Goal: Task Accomplishment & Management: Use online tool/utility

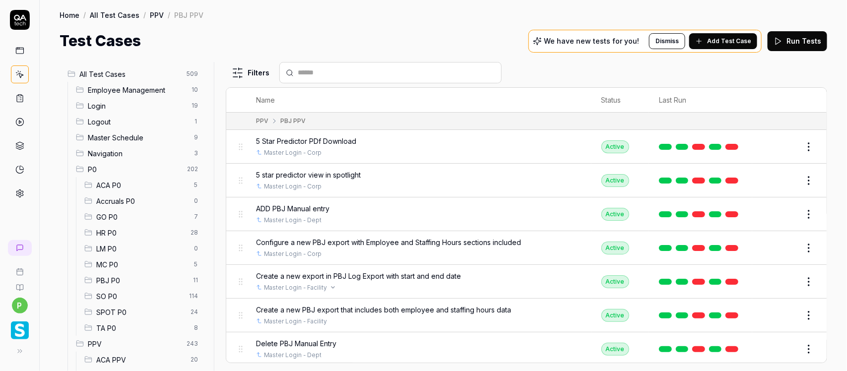
scroll to position [517, 0]
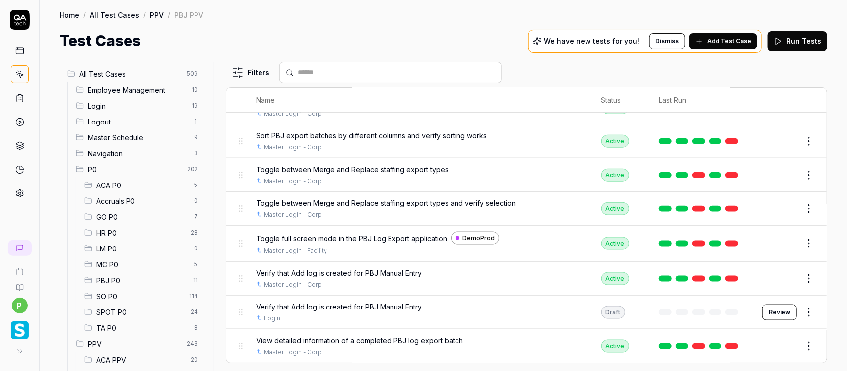
click at [769, 316] on button "Review" at bounding box center [779, 312] width 35 height 16
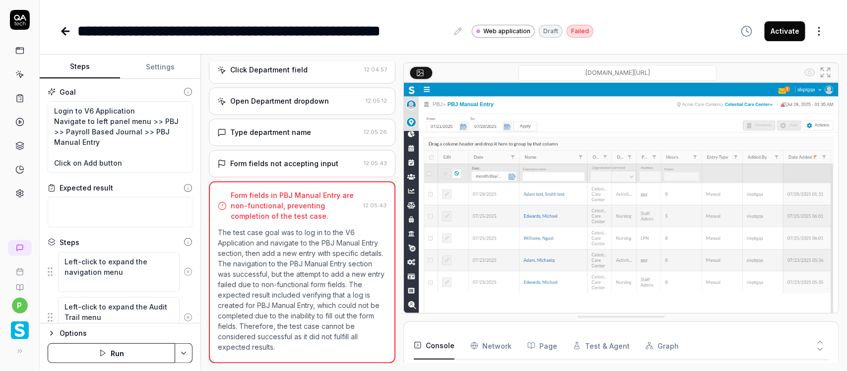
click at [64, 31] on icon at bounding box center [65, 31] width 7 height 0
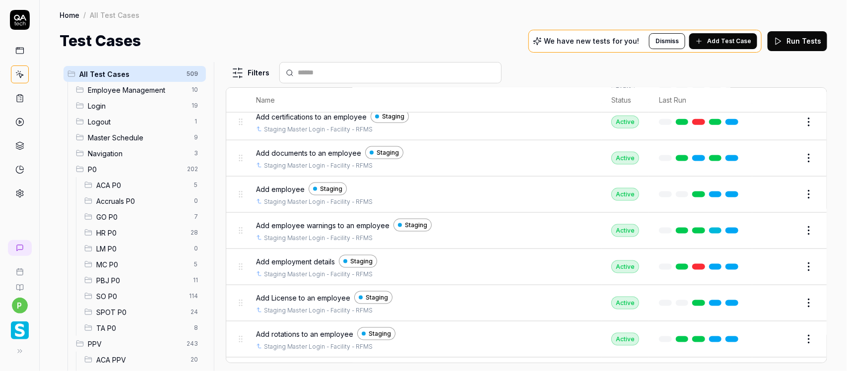
scroll to position [1364, 0]
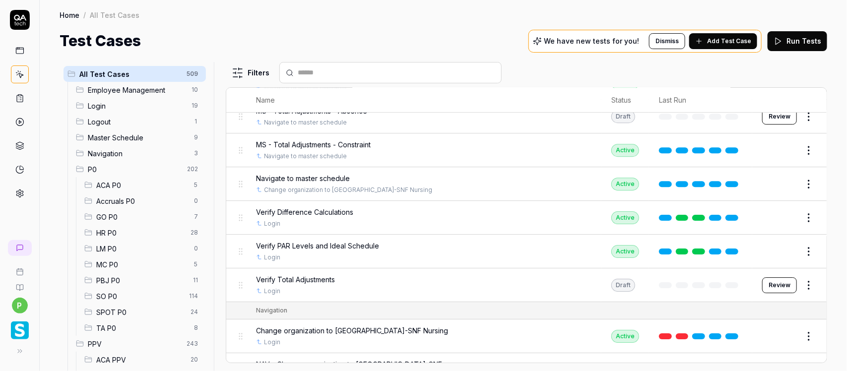
click at [112, 279] on span "PBJ P0" at bounding box center [141, 280] width 91 height 10
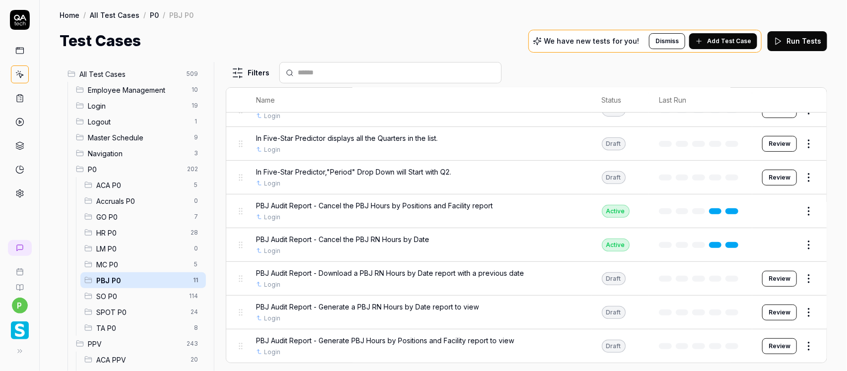
scroll to position [139, 0]
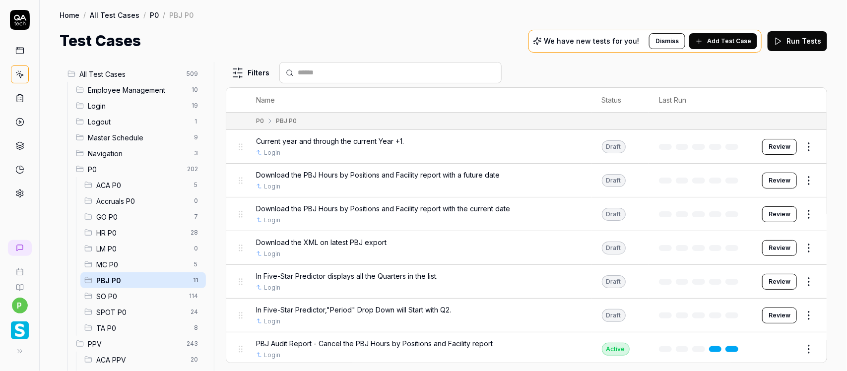
click at [318, 145] on span "Current year and through the current Year +1." at bounding box center [330, 141] width 148 height 10
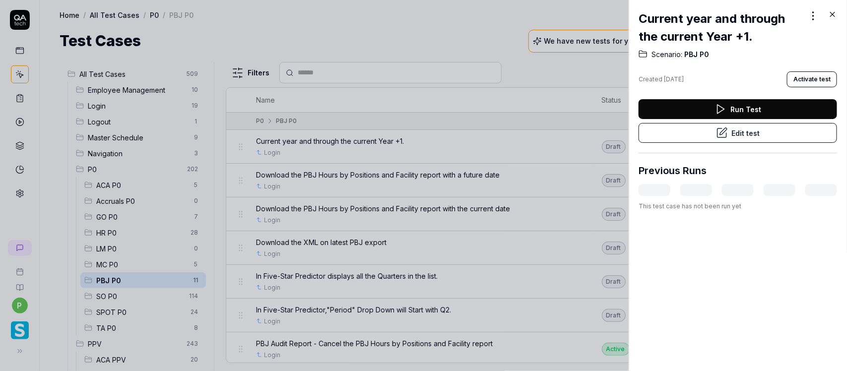
click at [705, 131] on button "Edit test" at bounding box center [737, 133] width 198 height 20
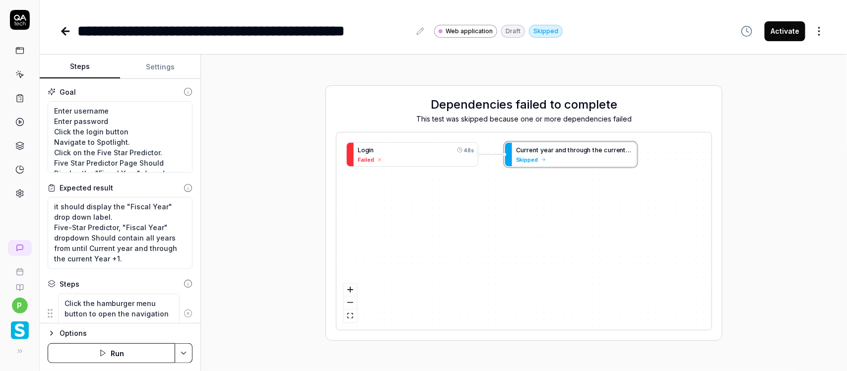
click at [170, 59] on button "Settings" at bounding box center [160, 67] width 80 height 24
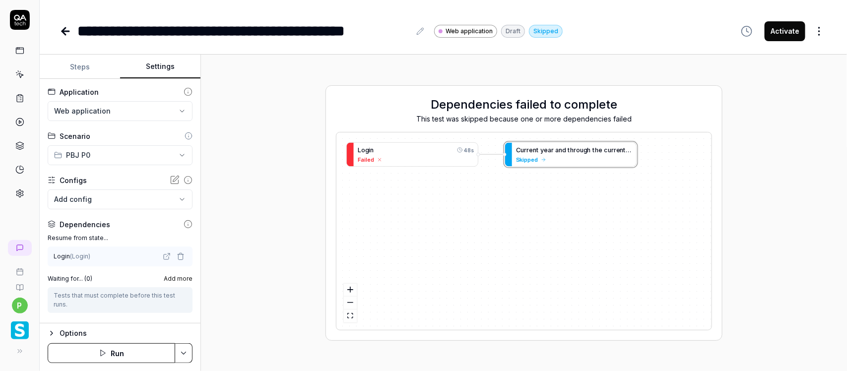
click at [115, 113] on html "**********" at bounding box center [423, 185] width 847 height 371
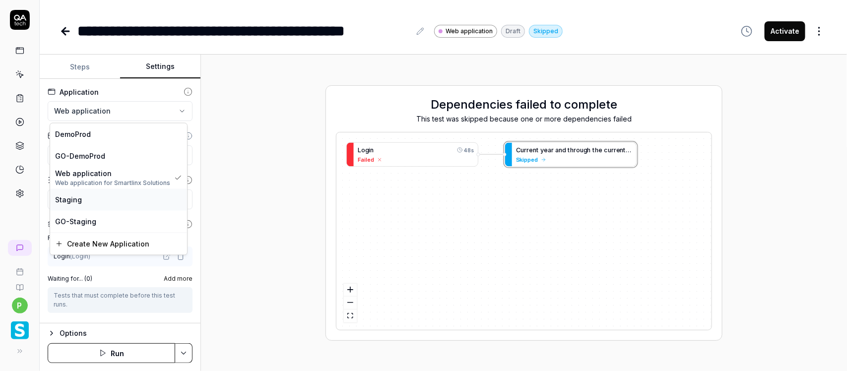
click at [117, 194] on div "Staging" at bounding box center [118, 199] width 127 height 10
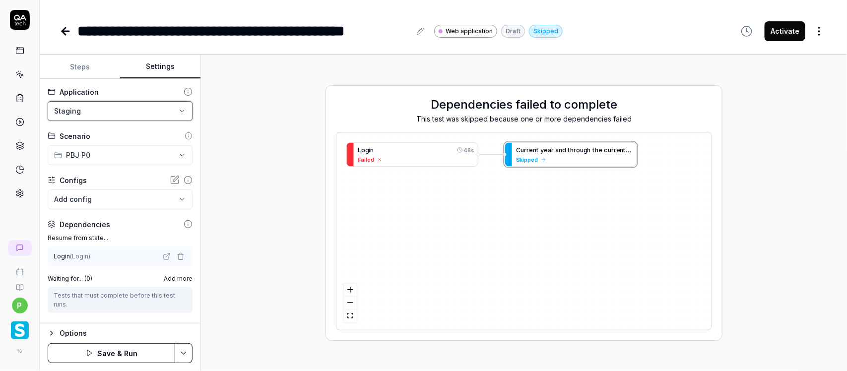
scroll to position [117, 0]
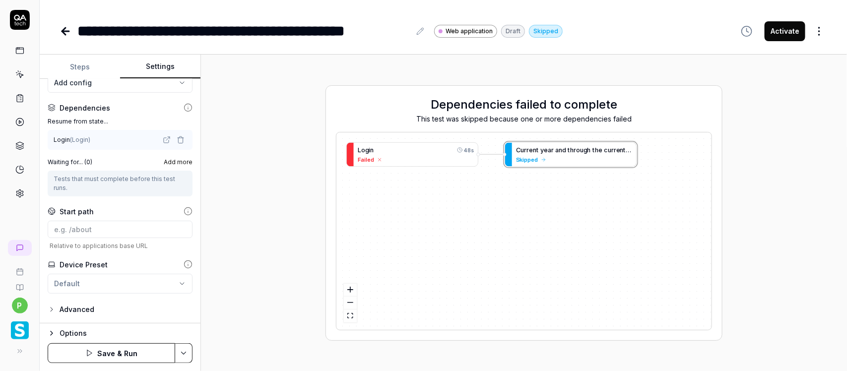
click at [108, 350] on button "Save & Run" at bounding box center [111, 353] width 127 height 20
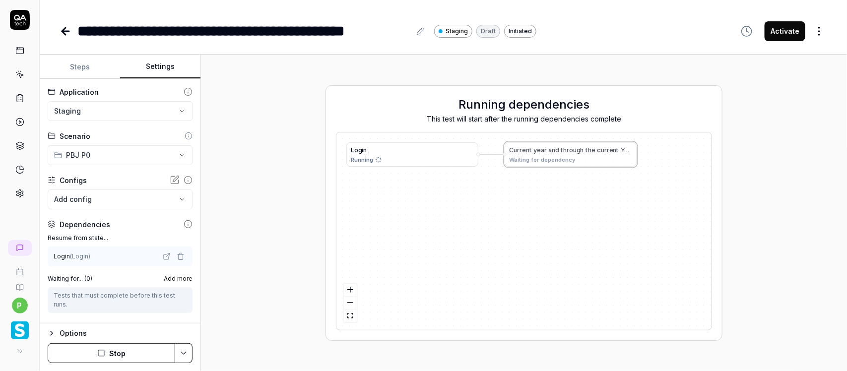
click at [92, 264] on div "Login ( Login )" at bounding box center [120, 256] width 145 height 20
click at [95, 261] on div "Login ( Login )" at bounding box center [120, 256] width 145 height 20
click at [93, 255] on div "Login ( Login )" at bounding box center [107, 256] width 107 height 9
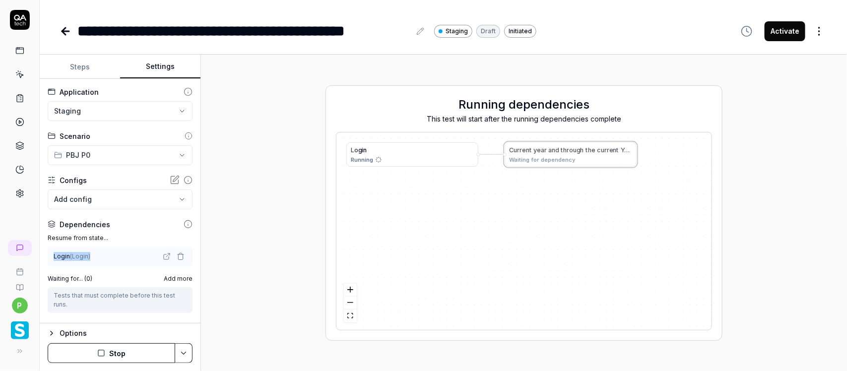
click at [93, 255] on div "Login ( Login )" at bounding box center [107, 256] width 107 height 9
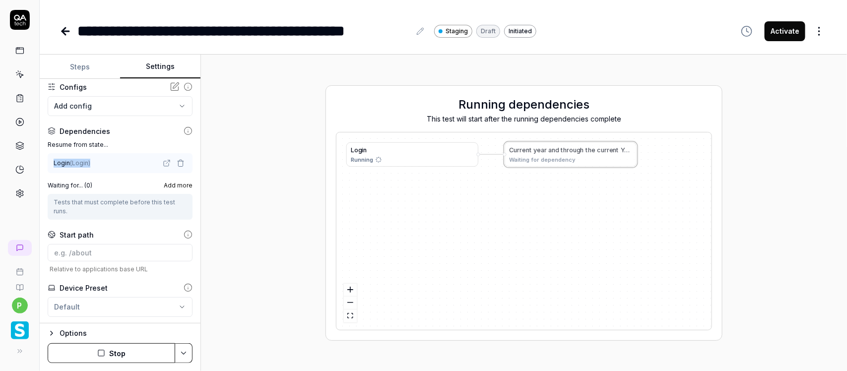
scroll to position [117, 0]
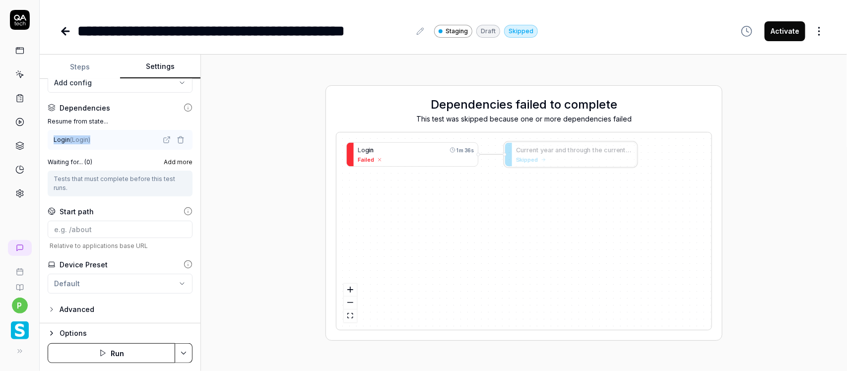
click at [410, 165] on div "L o g i n 1m 36s Failed" at bounding box center [416, 154] width 124 height 24
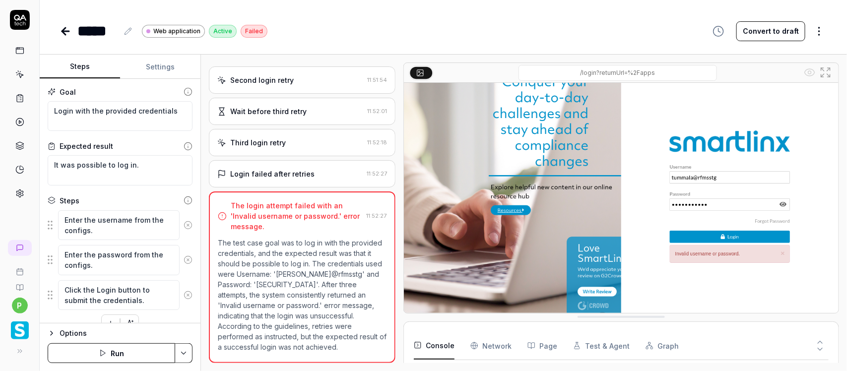
scroll to position [35, 0]
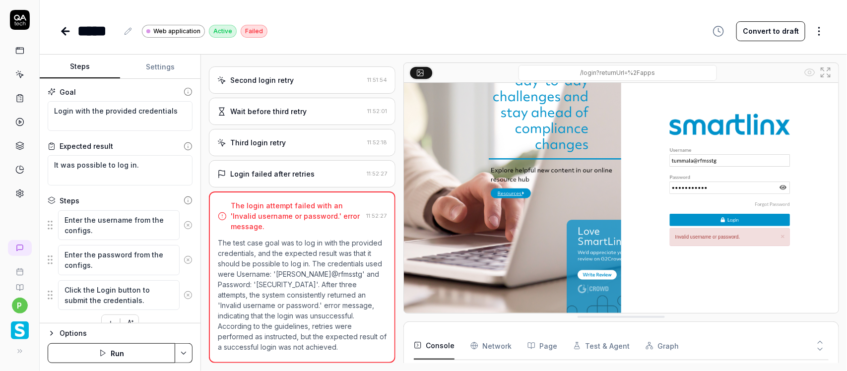
click at [155, 67] on button "Settings" at bounding box center [160, 67] width 80 height 24
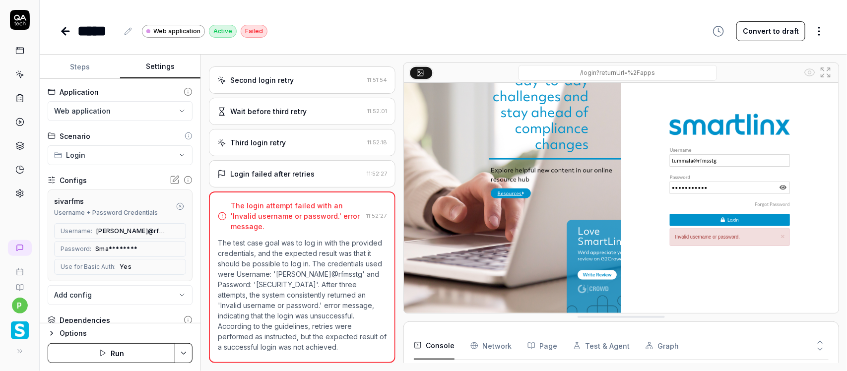
click at [176, 204] on icon "button" at bounding box center [180, 206] width 8 height 8
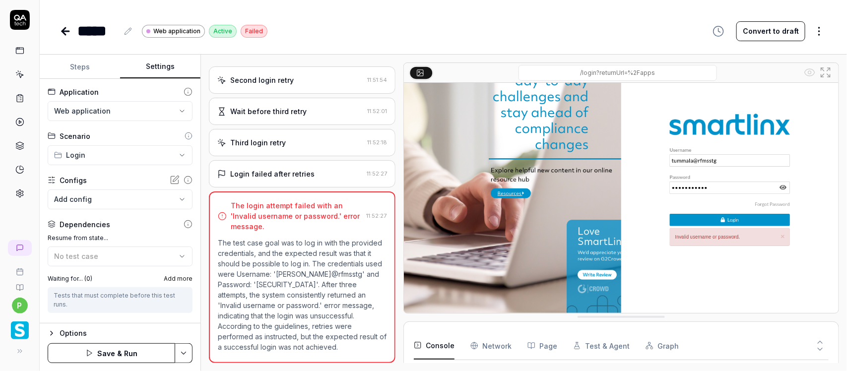
click at [171, 181] on icon at bounding box center [174, 180] width 7 height 7
click at [124, 259] on div "No test case" at bounding box center [115, 256] width 122 height 10
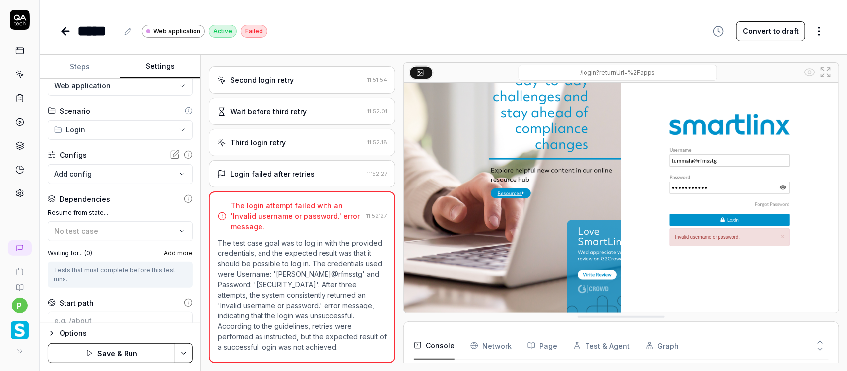
scroll to position [0, 0]
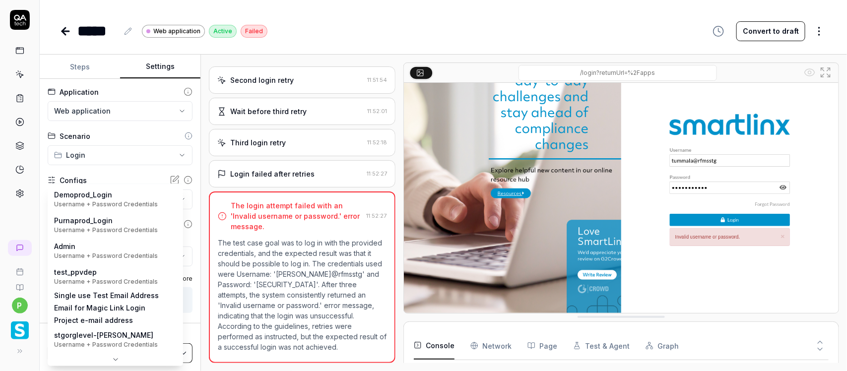
click at [117, 203] on body "**********" at bounding box center [423, 185] width 847 height 371
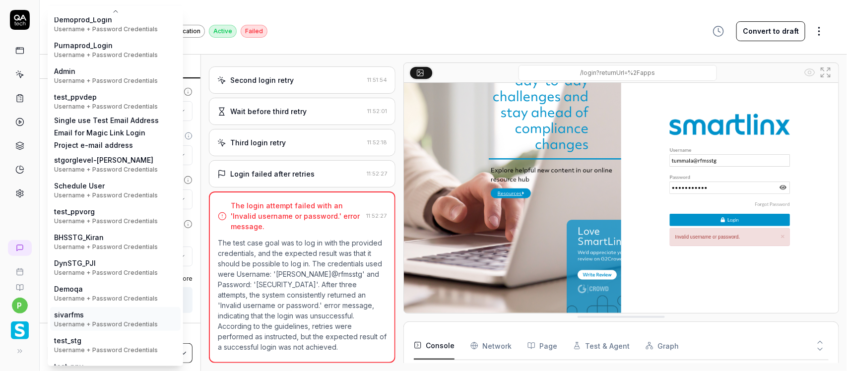
scroll to position [28, 0]
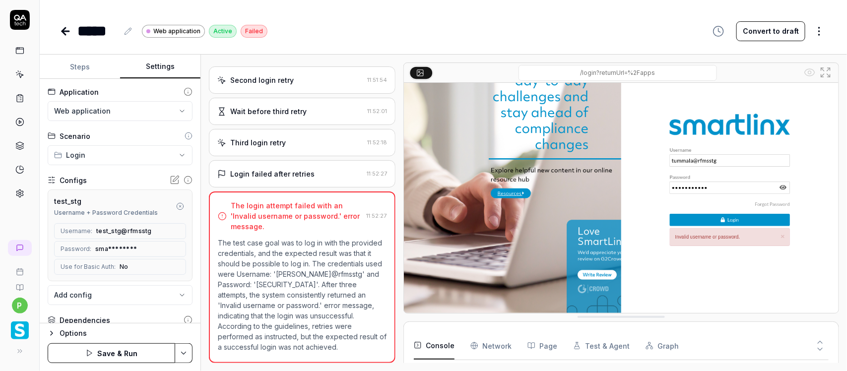
click at [131, 355] on button "Save & Run" at bounding box center [111, 353] width 127 height 20
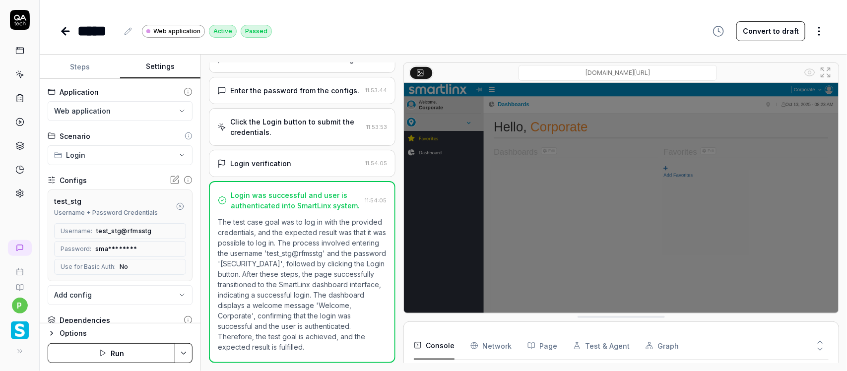
click at [65, 30] on icon at bounding box center [66, 31] width 12 height 12
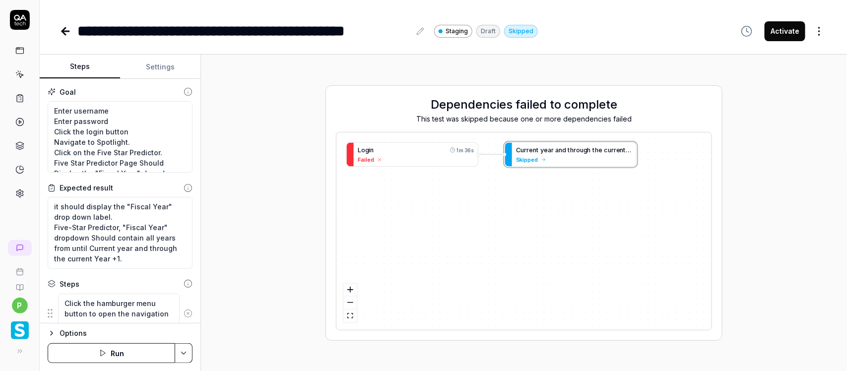
click at [155, 70] on button "Settings" at bounding box center [160, 67] width 80 height 24
type textarea "*"
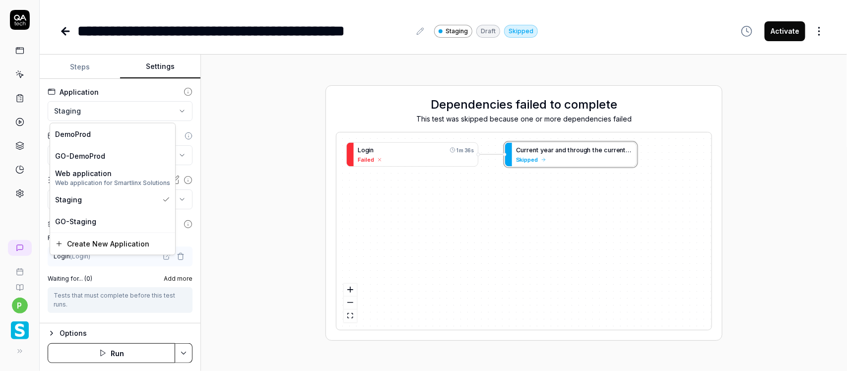
click at [113, 118] on html "**********" at bounding box center [423, 185] width 847 height 371
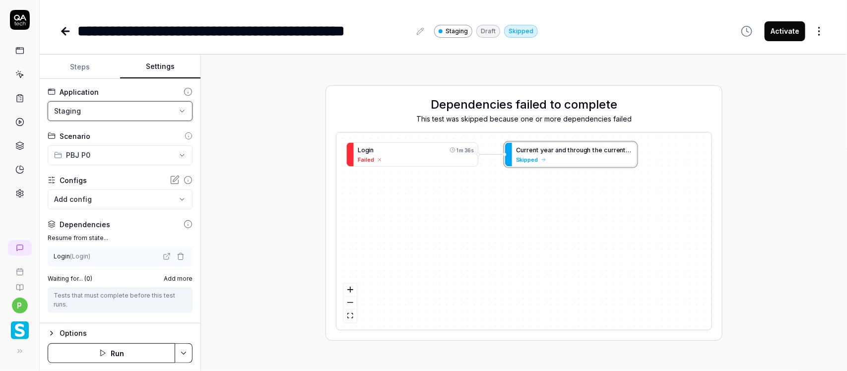
drag, startPoint x: 373, startPoint y: 194, endPoint x: 278, endPoint y: 185, distance: 95.7
click at [321, 187] on html "**********" at bounding box center [423, 185] width 847 height 371
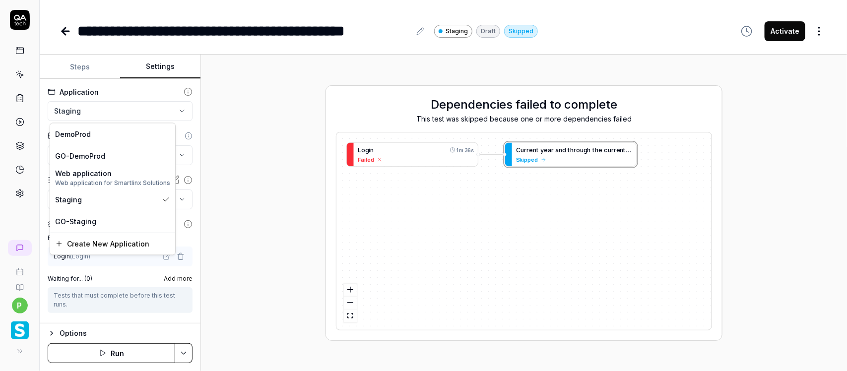
click at [162, 110] on html "**********" at bounding box center [423, 185] width 847 height 371
click at [107, 184] on span "Web application for Smartlinx Solutions" at bounding box center [112, 183] width 115 height 9
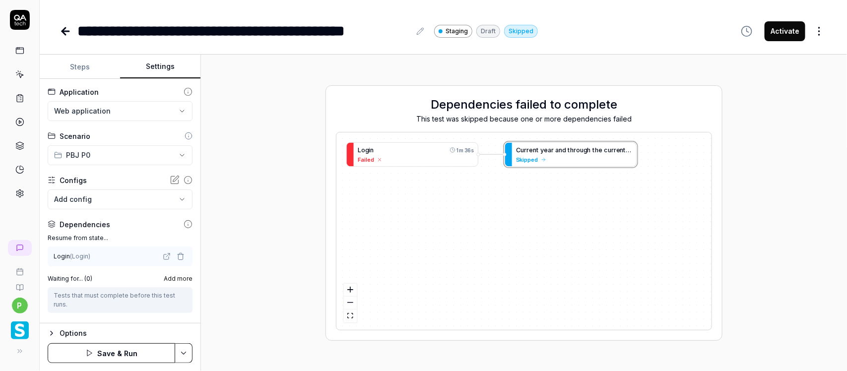
click at [108, 209] on div "**********" at bounding box center [120, 201] width 161 height 244
click at [108, 201] on body "**********" at bounding box center [423, 185] width 847 height 371
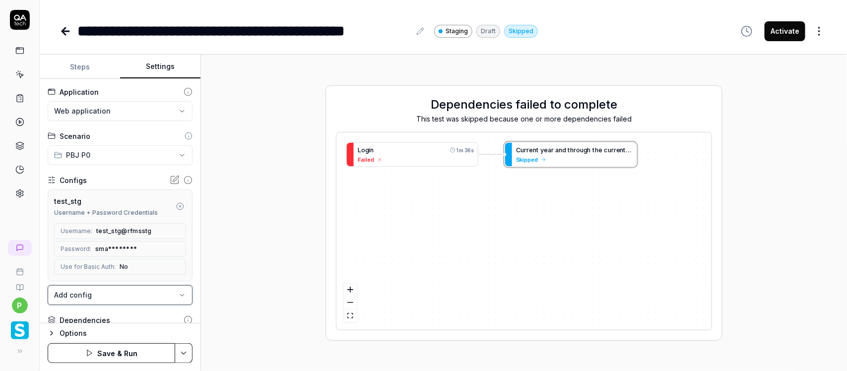
scroll to position [213, 0]
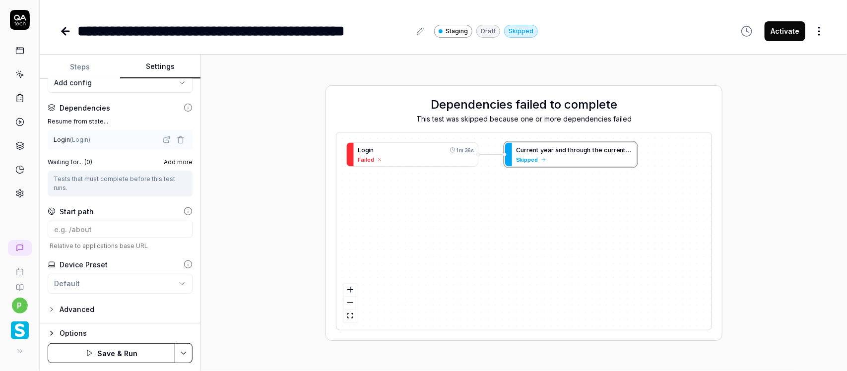
click at [127, 350] on button "Save & Run" at bounding box center [111, 353] width 127 height 20
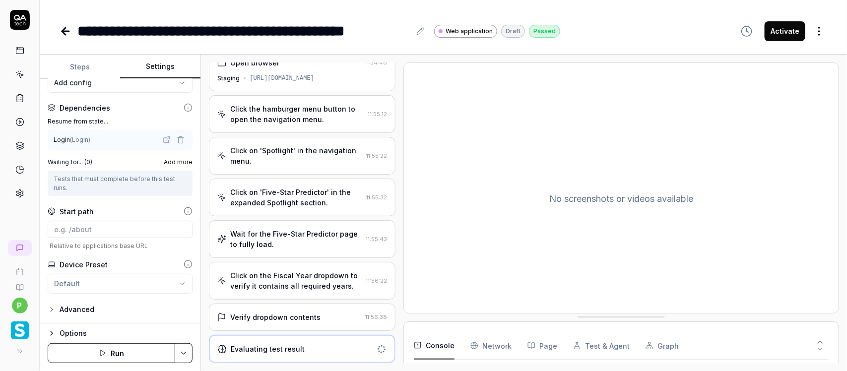
scroll to position [105, 0]
